Goal: Task Accomplishment & Management: Use online tool/utility

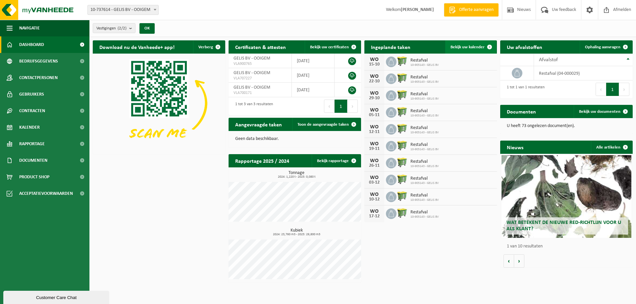
click at [468, 46] on span "Bekijk uw kalender" at bounding box center [468, 47] width 34 height 4
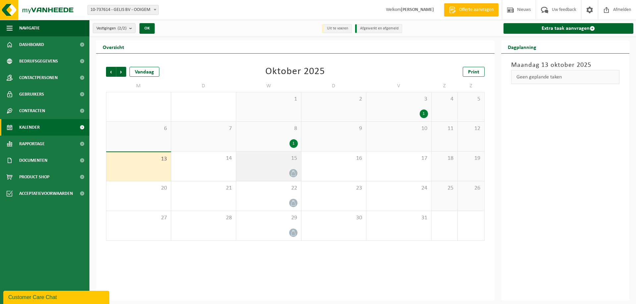
click at [293, 172] on icon at bounding box center [293, 174] width 4 height 6
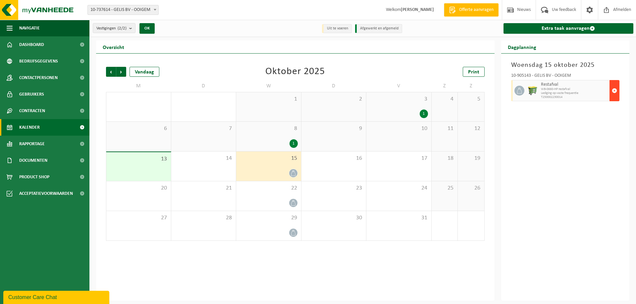
click at [615, 90] on span "button" at bounding box center [614, 90] width 5 height 13
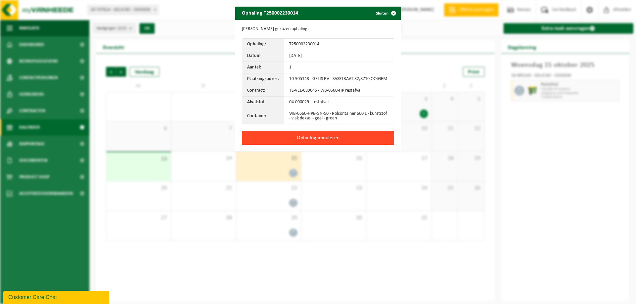
click at [324, 141] on button "Ophaling annuleren" at bounding box center [318, 138] width 152 height 14
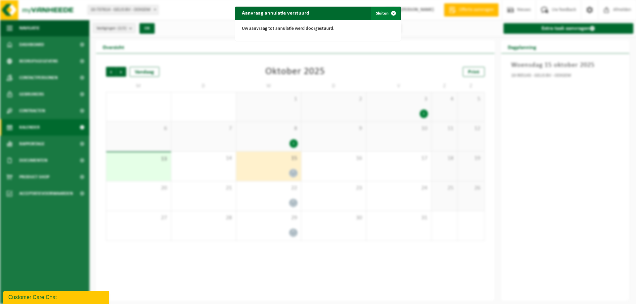
click at [391, 13] on span "button" at bounding box center [393, 13] width 13 height 13
